Goal: Check status

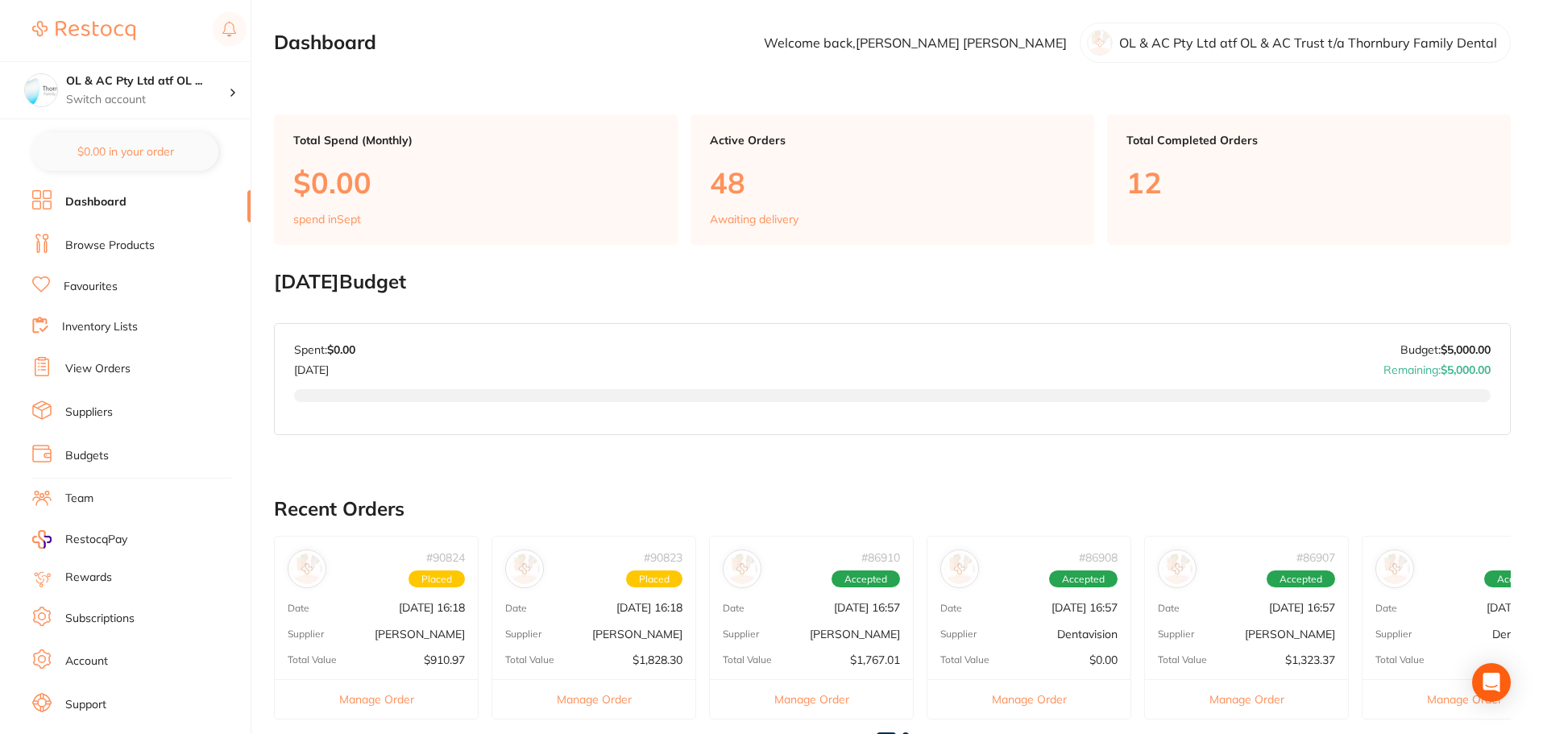
click at [118, 375] on link "View Orders" at bounding box center [97, 369] width 65 height 16
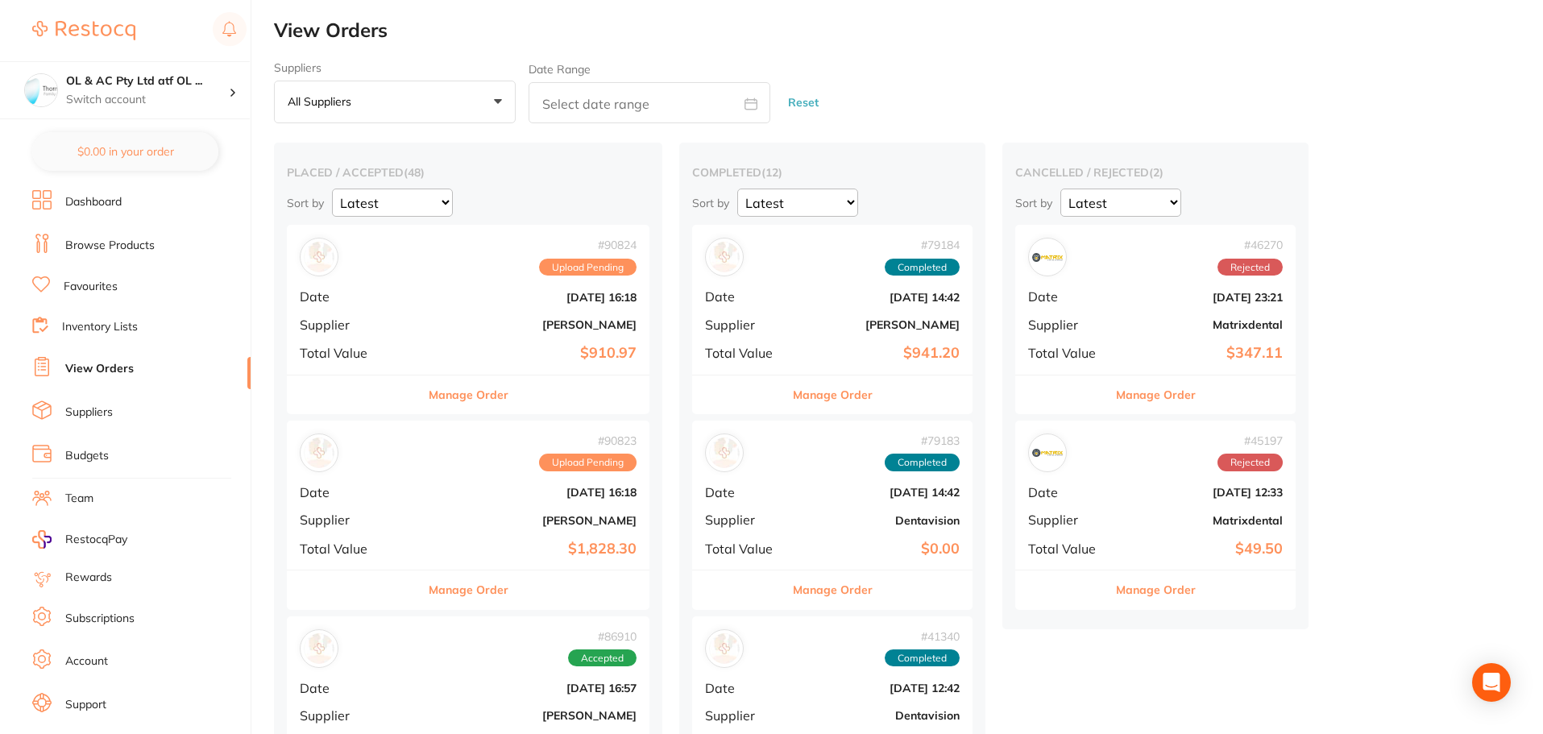
click at [447, 538] on div "# 90823 Upload Pending Date [DATE] 16:18 Supplier [PERSON_NAME] Total Value $1,…" at bounding box center [468, 495] width 363 height 149
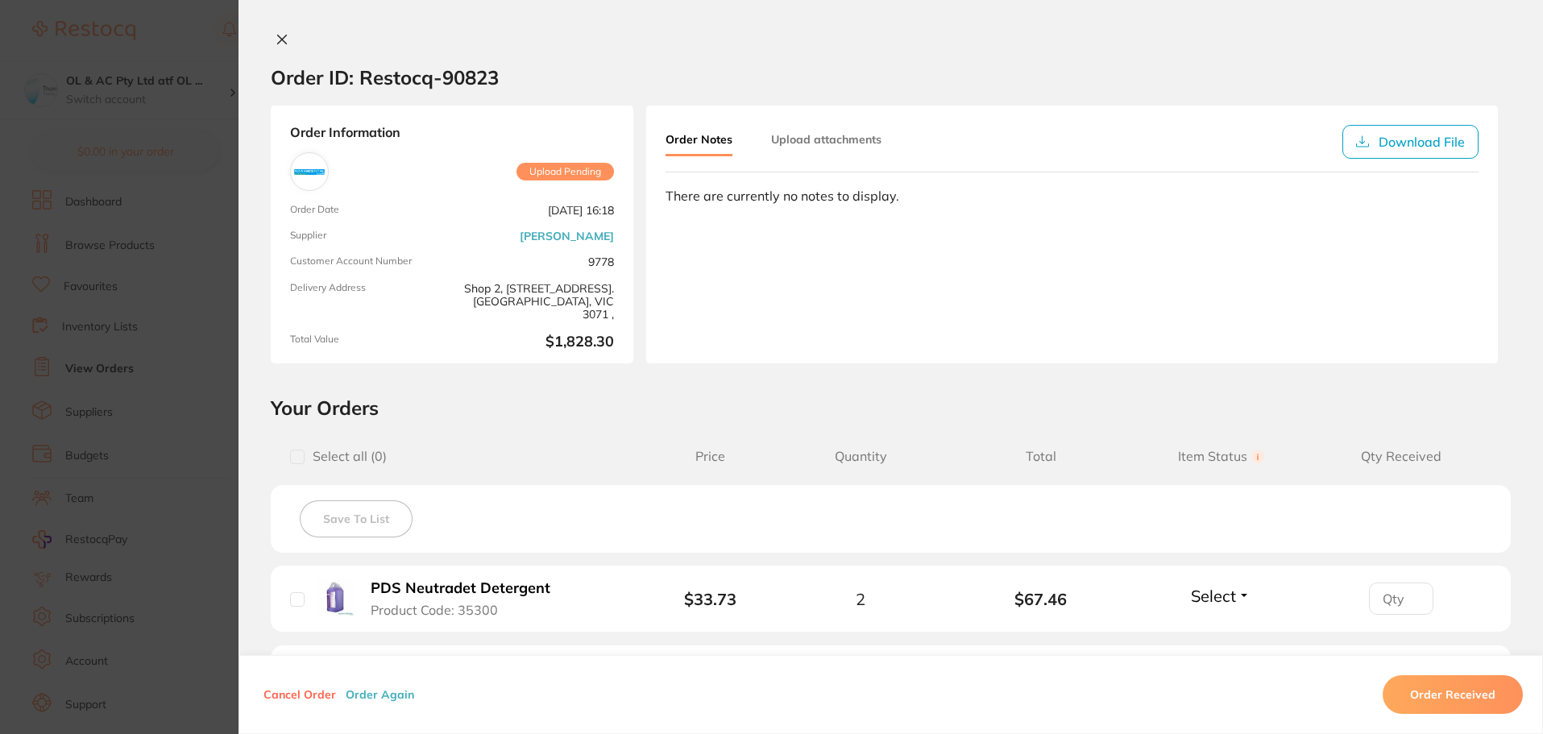
click at [279, 39] on icon at bounding box center [282, 39] width 9 height 9
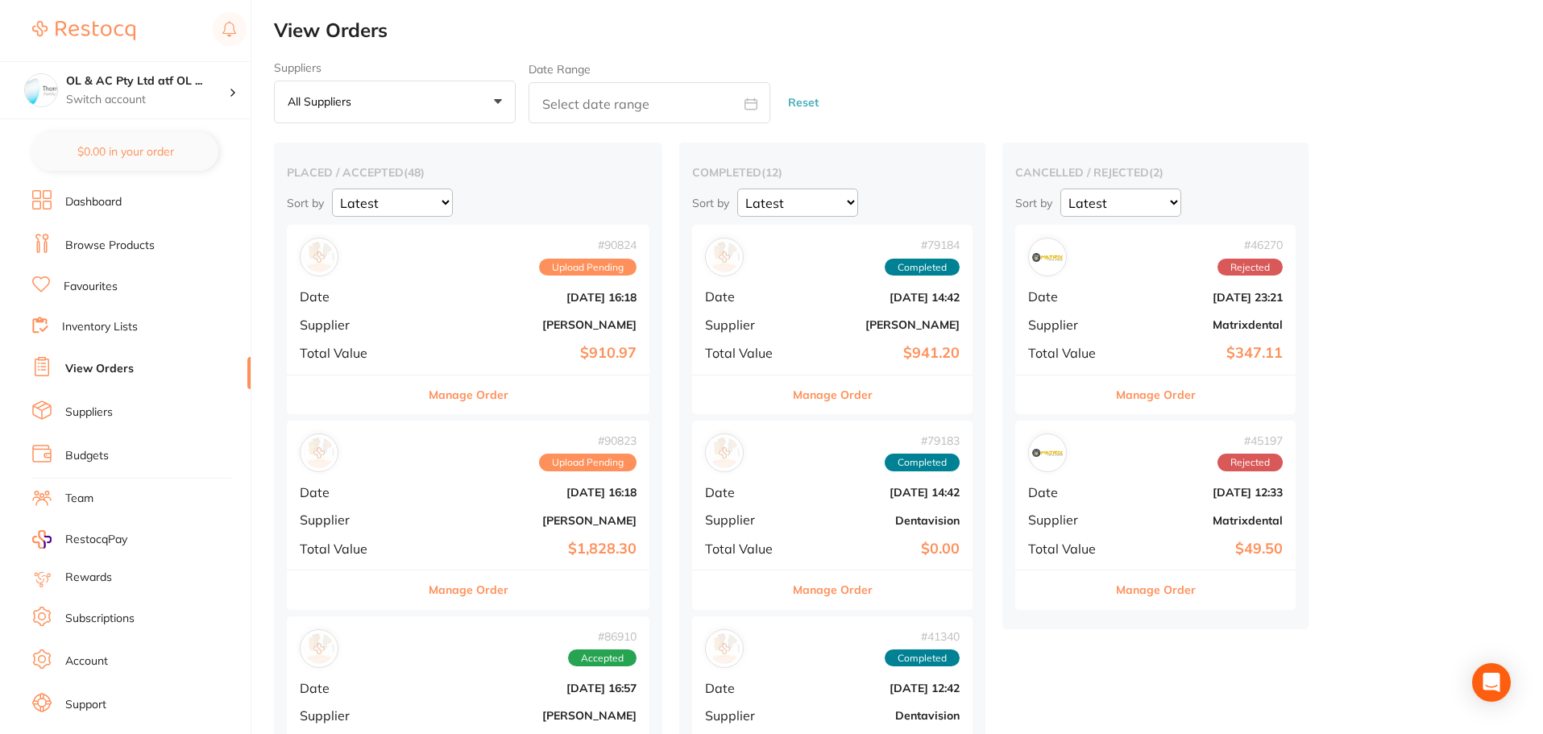
click at [421, 496] on b "[DATE] 16:18" at bounding box center [529, 492] width 216 height 13
